Goal: Task Accomplishment & Management: Use online tool/utility

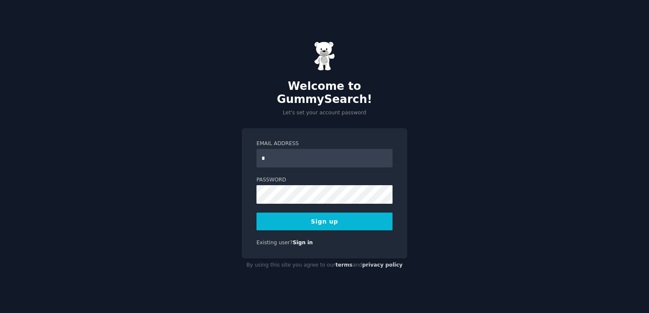
type input "**********"
click at [369, 213] on button "Sign up" at bounding box center [324, 222] width 136 height 18
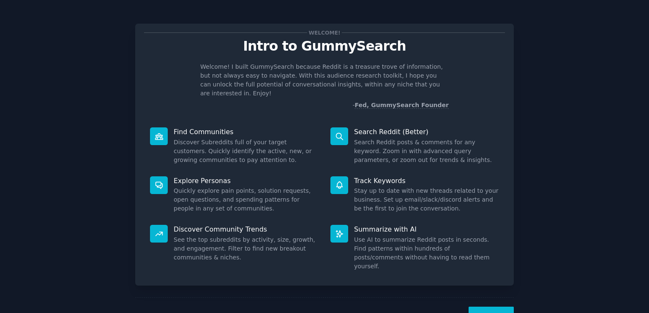
click at [503, 307] on button "Next" at bounding box center [490, 317] width 45 height 21
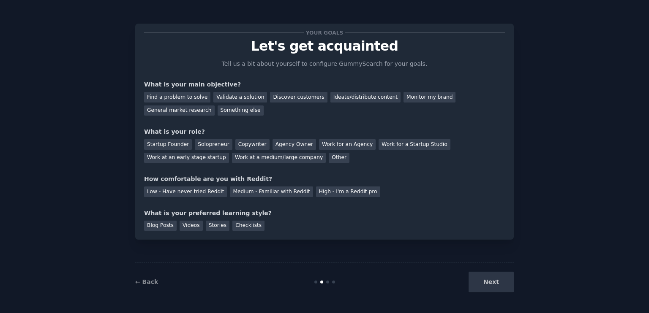
click at [502, 287] on div "Next" at bounding box center [450, 282] width 126 height 21
click at [320, 144] on div "Work for an Agency" at bounding box center [347, 144] width 57 height 11
click at [288, 98] on div "Discover customers" at bounding box center [298, 97] width 57 height 11
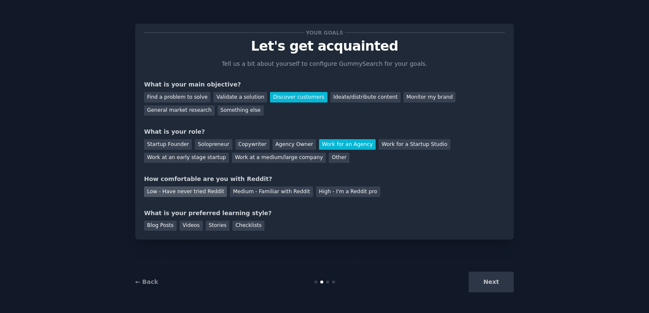
click at [201, 193] on div "Low - Have never tried Reddit" at bounding box center [185, 192] width 83 height 11
click at [206, 227] on div "Stories" at bounding box center [218, 226] width 24 height 11
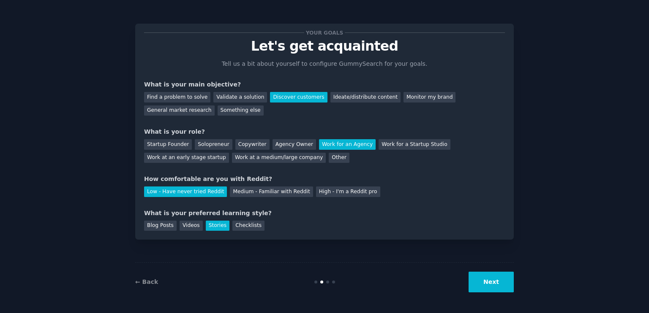
click at [499, 292] on button "Next" at bounding box center [490, 282] width 45 height 21
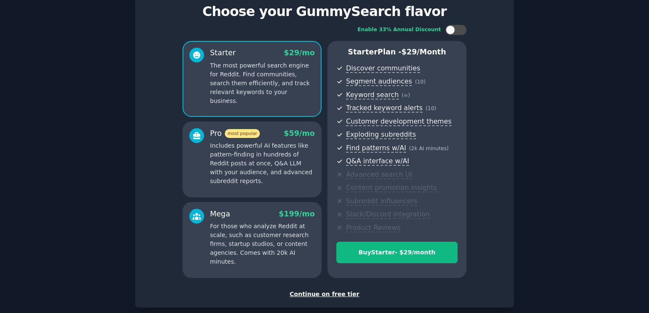
scroll to position [79, 0]
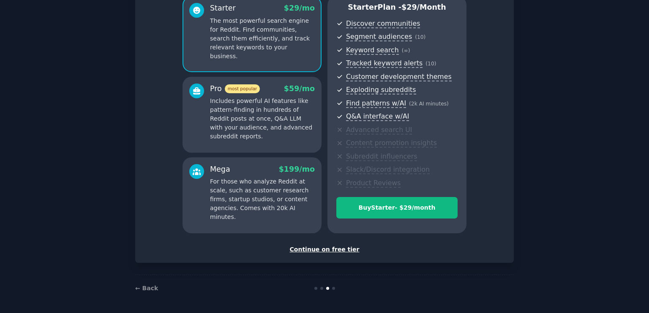
click at [336, 247] on div "Continue on free tier" at bounding box center [324, 249] width 361 height 9
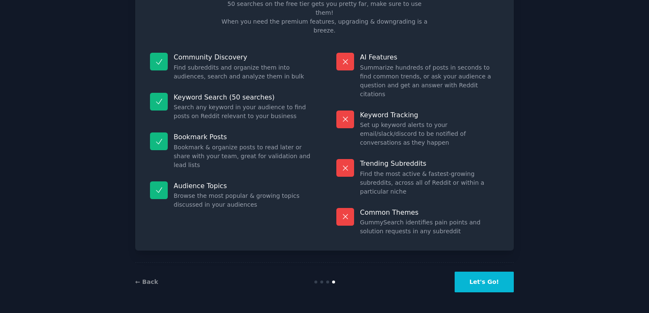
scroll to position [15, 0]
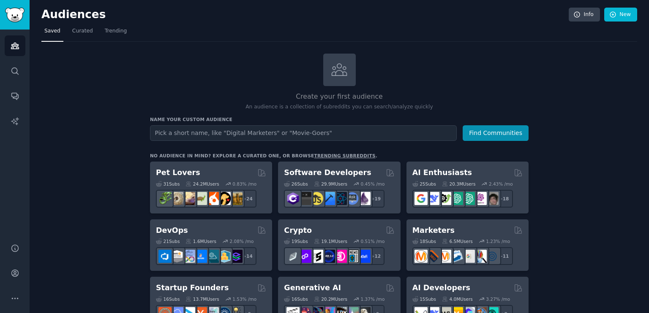
click at [322, 131] on input "text" at bounding box center [303, 133] width 307 height 16
type input "nails salon"
click at [477, 129] on button "Find Communities" at bounding box center [495, 133] width 66 height 16
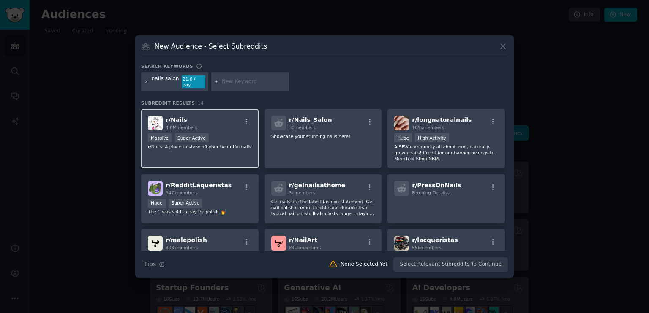
click at [247, 148] on div "r/ Nails 4.0M members Massive Super Active r/Nails: A place to show off your be…" at bounding box center [199, 139] width 117 height 60
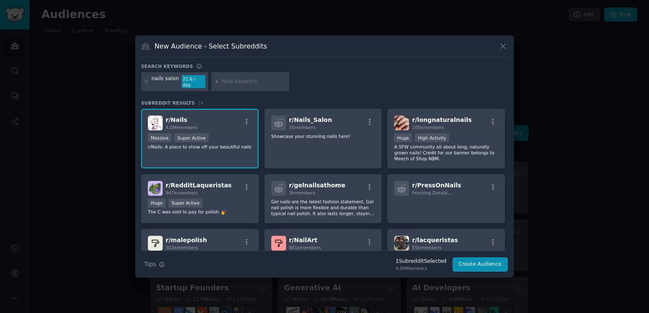
click at [247, 148] on div "r/ Nails 4.0M members Massive Super Active r/Nails: A place to show off your be…" at bounding box center [199, 139] width 117 height 60
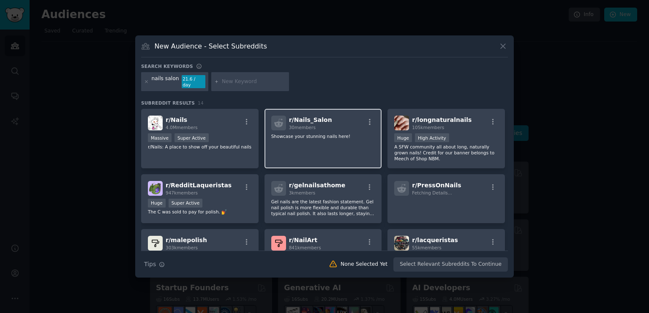
click at [272, 146] on div "r/ Nails_Salon 30 members Showcase your stunning nails here!" at bounding box center [322, 139] width 117 height 60
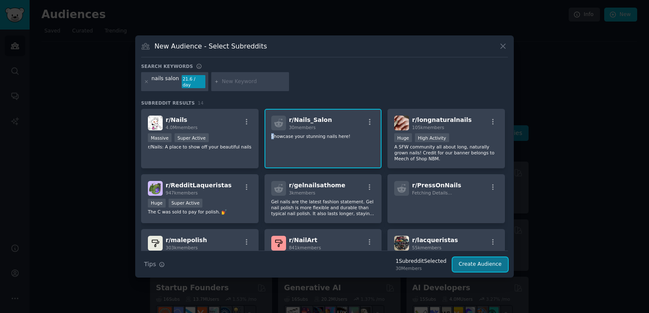
click at [473, 260] on button "Create Audience" at bounding box center [480, 265] width 56 height 14
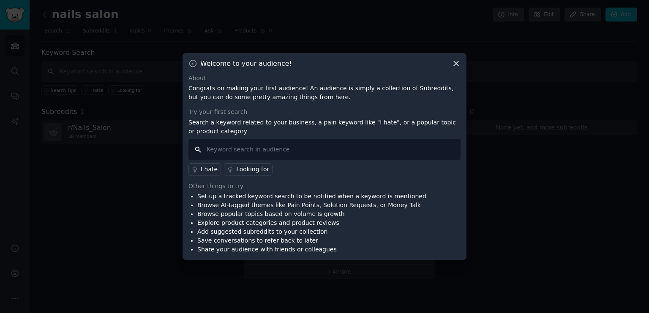
click at [377, 142] on input "text" at bounding box center [324, 150] width 272 height 22
type input "nail salons near me"
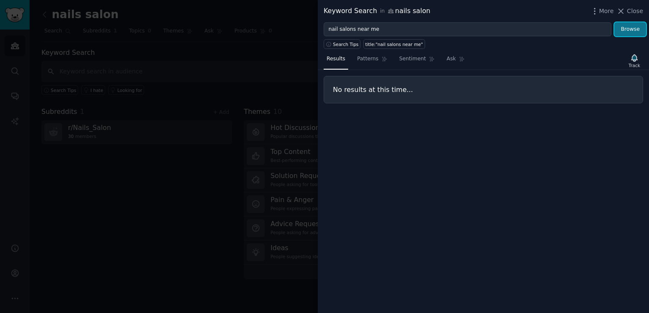
click at [625, 24] on button "Browse" at bounding box center [630, 29] width 32 height 14
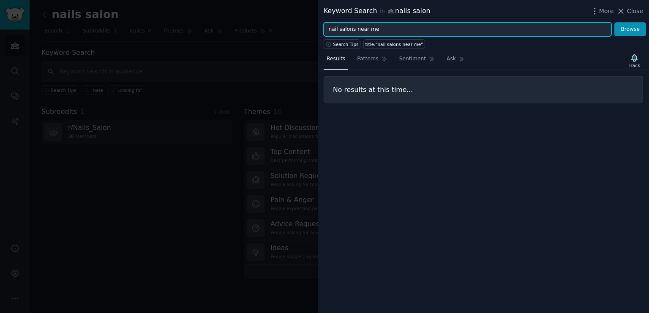
click at [417, 30] on input "nail salons near me" at bounding box center [467, 29] width 288 height 14
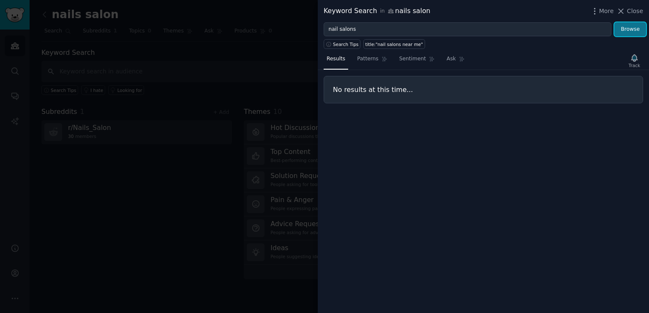
click at [622, 31] on button "Browse" at bounding box center [630, 29] width 32 height 14
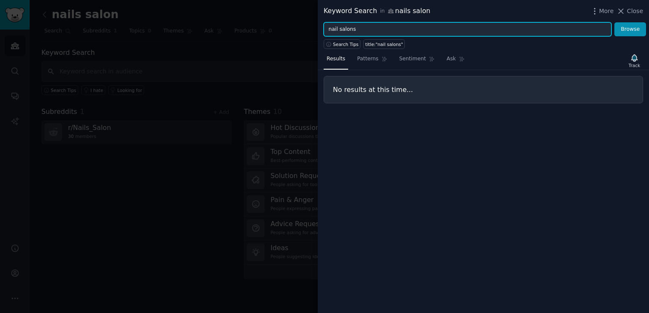
click at [373, 32] on input "nail salons" at bounding box center [467, 29] width 288 height 14
type input "n"
click at [614, 22] on button "Browse" at bounding box center [630, 29] width 32 height 14
type input "a"
type input "m"
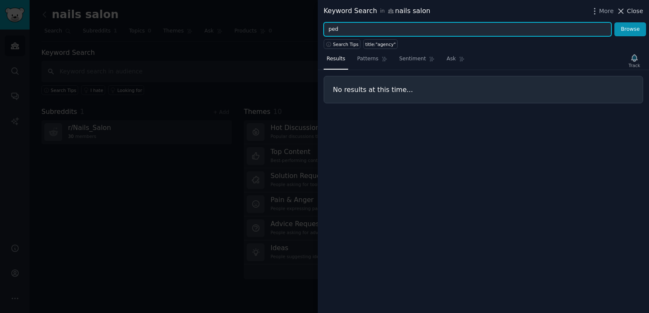
type input "ped"
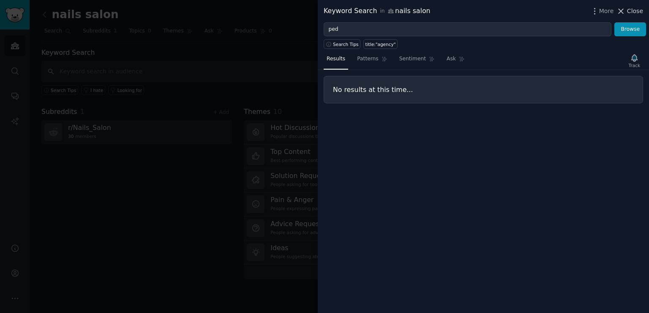
click at [625, 11] on icon at bounding box center [620, 11] width 9 height 9
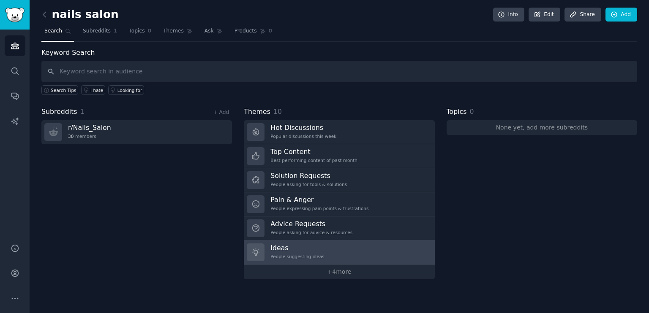
click at [358, 262] on link "Ideas People suggesting ideas" at bounding box center [339, 253] width 190 height 24
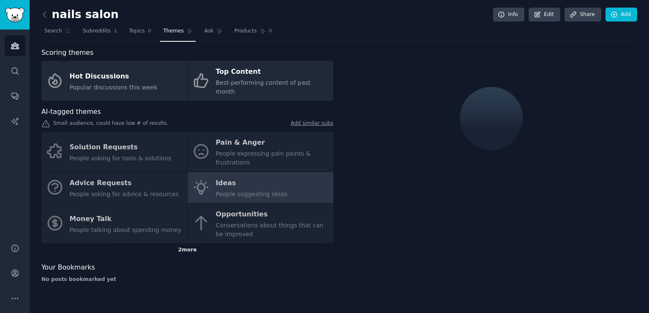
click at [210, 244] on div "2 more" at bounding box center [187, 251] width 292 height 14
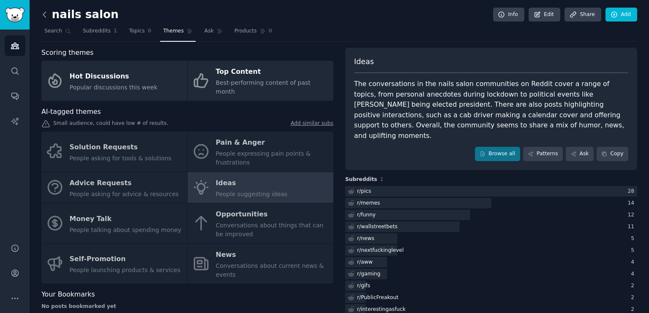
click at [43, 13] on icon at bounding box center [44, 14] width 9 height 9
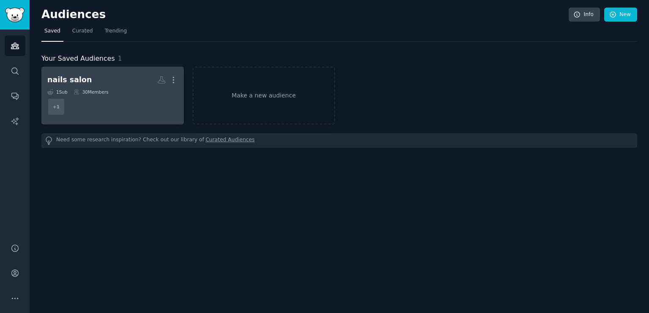
click at [79, 83] on div "nails salon" at bounding box center [69, 80] width 44 height 11
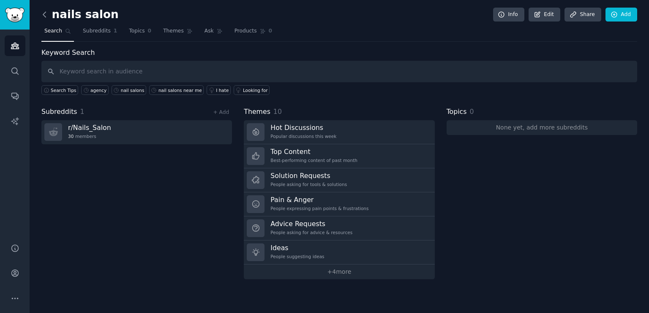
click at [42, 18] on icon at bounding box center [44, 14] width 9 height 9
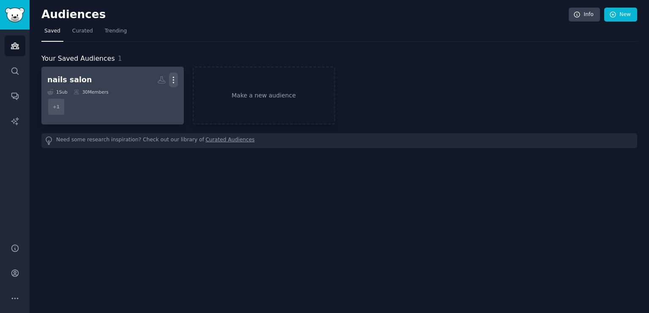
click at [171, 77] on icon "button" at bounding box center [173, 80] width 9 height 9
click at [152, 98] on p "Delete" at bounding box center [150, 97] width 19 height 9
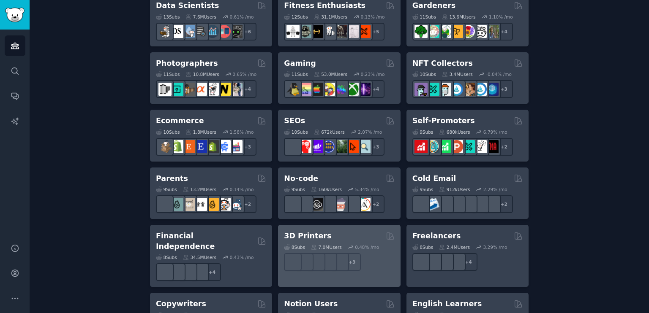
scroll to position [365, 0]
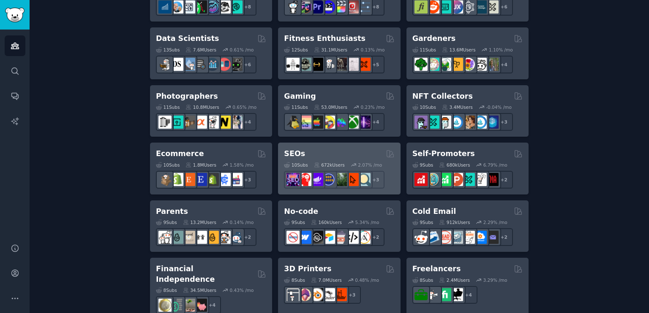
click at [324, 155] on div "SEOs" at bounding box center [339, 154] width 110 height 11
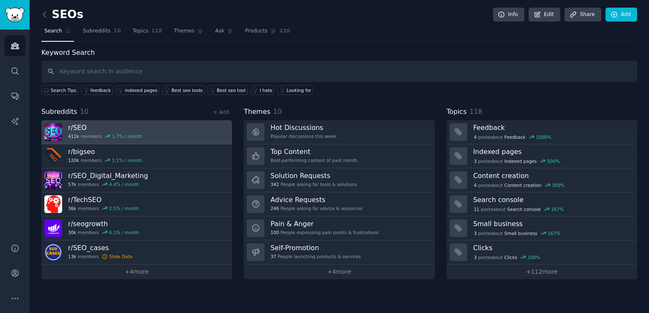
click at [161, 133] on link "r/ SEO 411k members 1.7 % / month" at bounding box center [136, 132] width 190 height 24
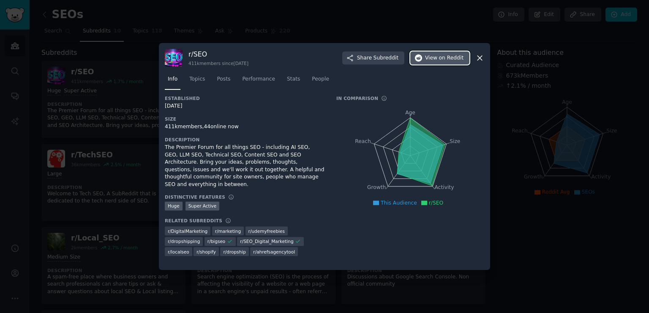
click at [422, 60] on icon "button" at bounding box center [419, 58] width 8 height 8
click at [476, 60] on icon at bounding box center [479, 58] width 9 height 9
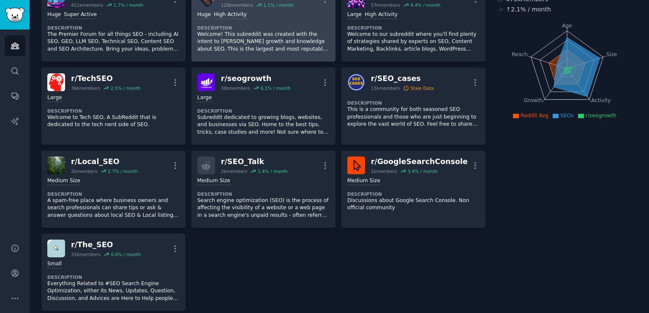
scroll to position [84, 0]
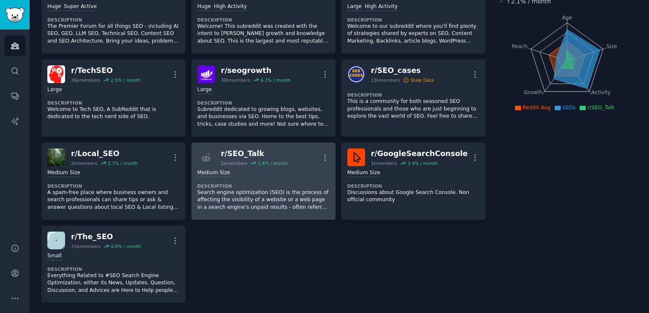
click at [250, 173] on div "Medium Size" at bounding box center [263, 173] width 132 height 8
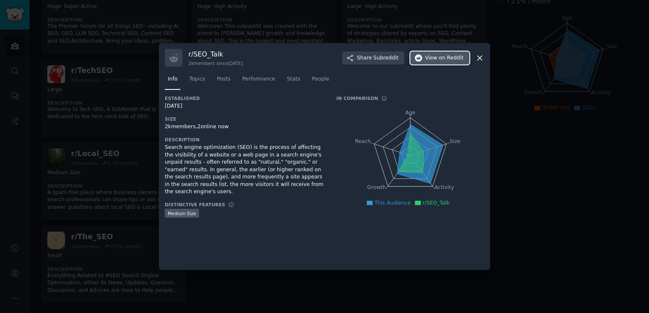
click at [425, 58] on button "View on Reddit" at bounding box center [439, 59] width 59 height 14
